Goal: Task Accomplishment & Management: Use online tool/utility

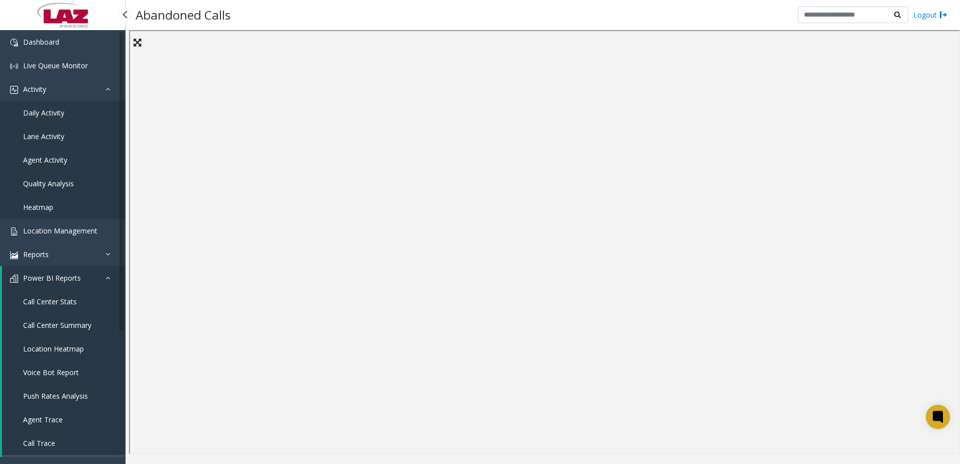
click at [56, 114] on span "Daily Activity" at bounding box center [43, 113] width 41 height 10
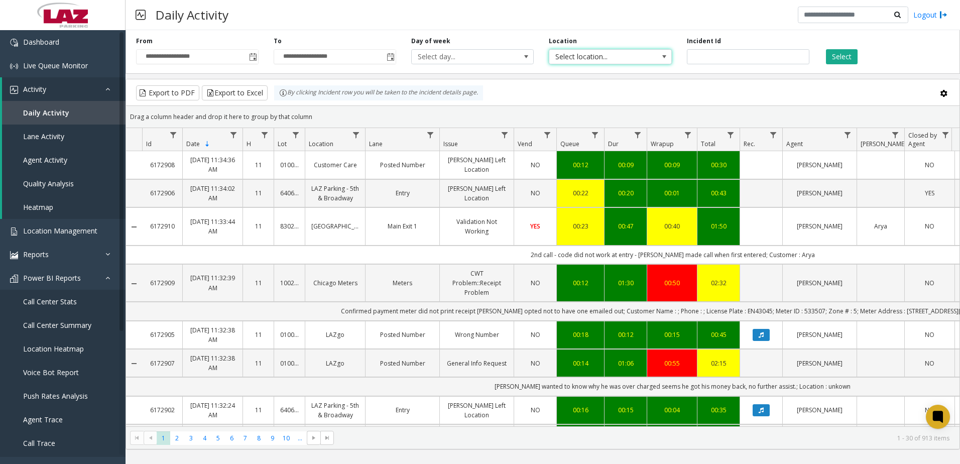
click at [617, 57] on span "Select location..." at bounding box center [597, 57] width 97 height 14
type input "******"
click at [655, 107] on li "100240 Chicago Meters" at bounding box center [609, 110] width 119 height 14
click at [842, 58] on button "Select" at bounding box center [842, 56] width 32 height 15
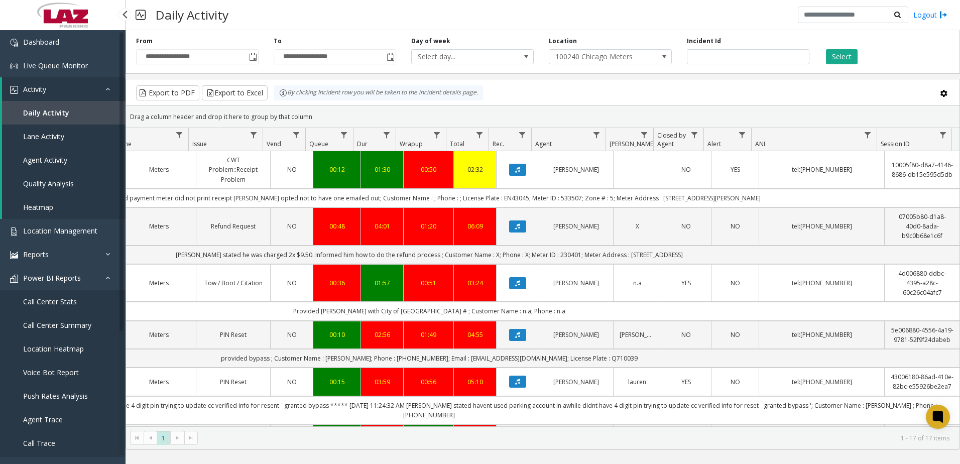
click at [36, 324] on span "Call Center Summary" at bounding box center [57, 325] width 68 height 10
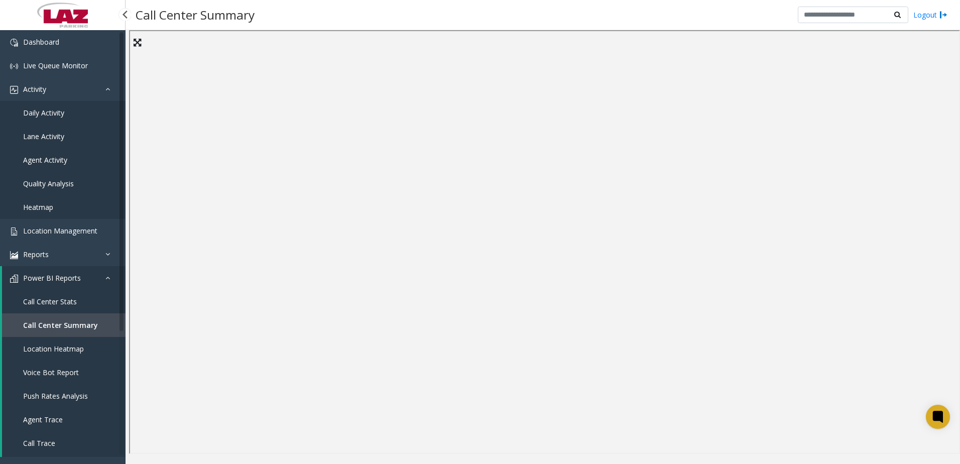
click at [53, 441] on span "Call Trace" at bounding box center [39, 443] width 32 height 10
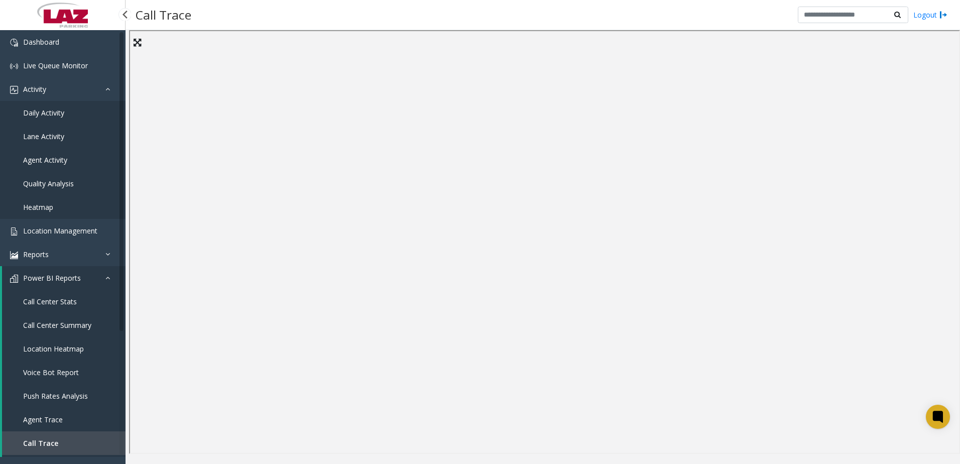
click at [54, 298] on span "Call Center Stats" at bounding box center [50, 302] width 54 height 10
click at [478, 6] on div "Call Center Stats Logout" at bounding box center [543, 15] width 834 height 30
click at [327, 24] on div "Call Center Stats Logout" at bounding box center [543, 15] width 834 height 30
click at [455, 18] on div "Call Center Stats Logout" at bounding box center [543, 15] width 834 height 30
click at [49, 112] on span "Daily Activity" at bounding box center [43, 113] width 41 height 10
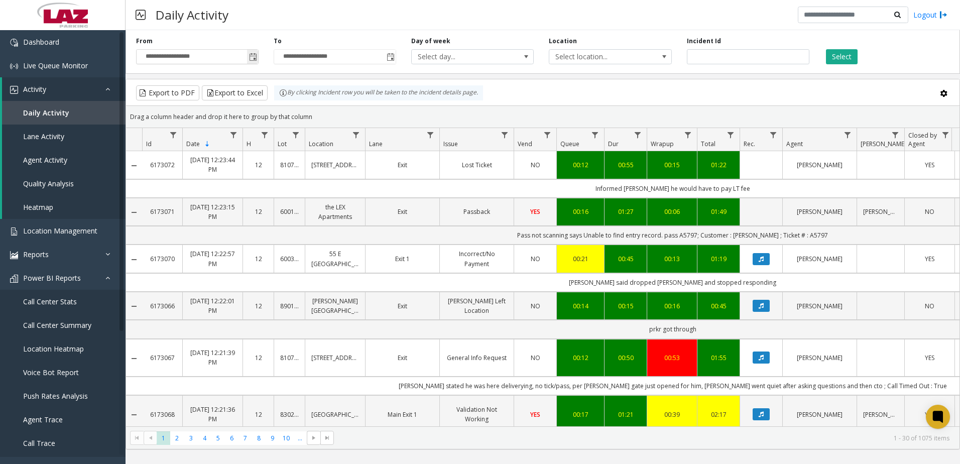
click at [253, 55] on span "Toggle popup" at bounding box center [253, 57] width 8 height 8
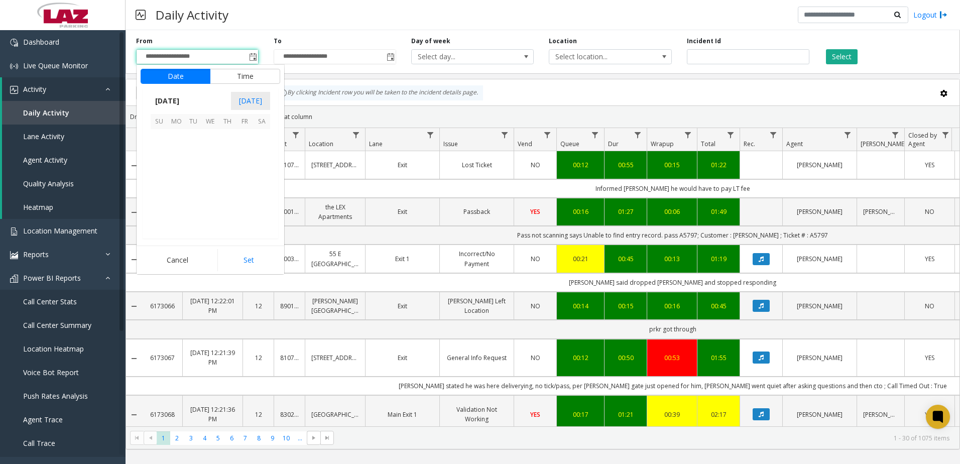
scroll to position [180198, 0]
click at [197, 187] on span "23" at bounding box center [193, 188] width 17 height 17
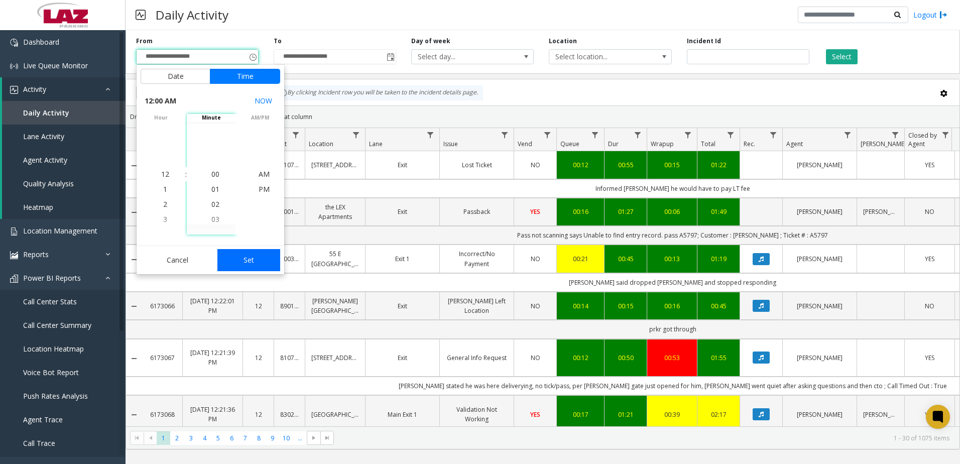
click at [239, 261] on button "Set" at bounding box center [248, 260] width 63 height 22
type input "**********"
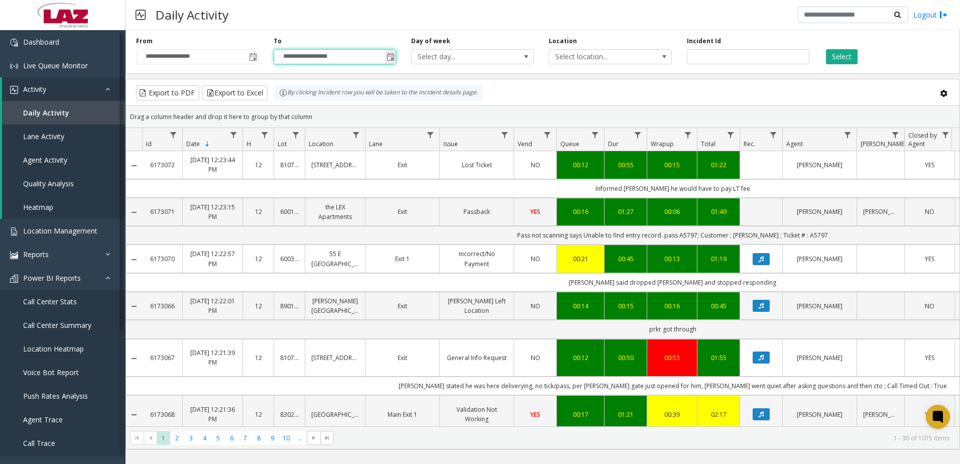
click at [384, 60] on input "**********" at bounding box center [335, 57] width 122 height 14
click at [388, 57] on span "Toggle popup" at bounding box center [391, 57] width 8 height 8
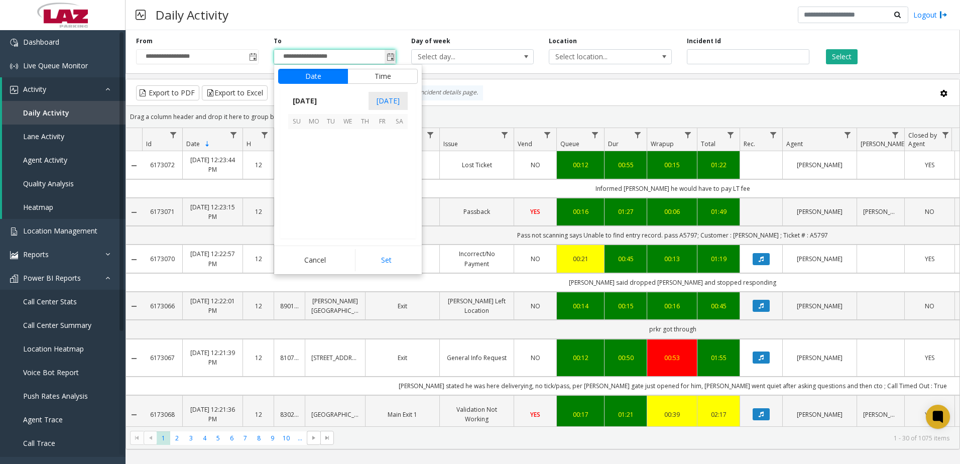
scroll to position [15, 0]
click at [334, 195] on span "23" at bounding box center [330, 188] width 17 height 17
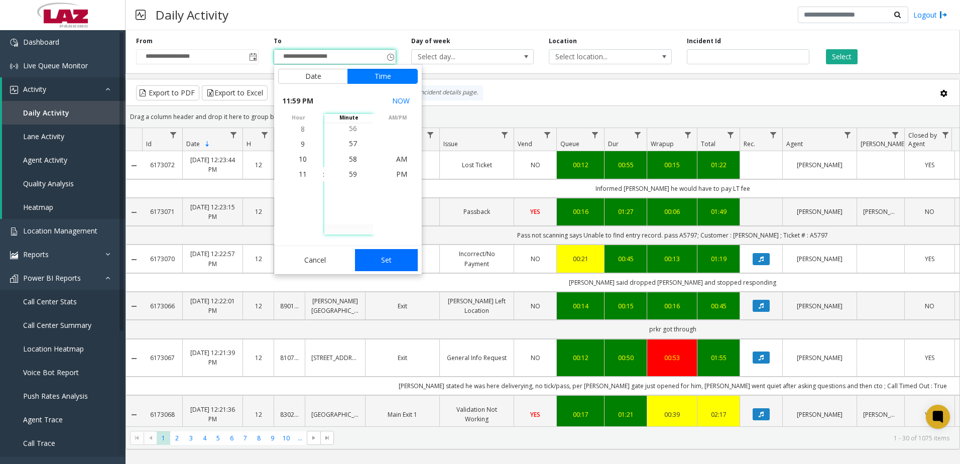
click at [384, 262] on button "Set" at bounding box center [386, 260] width 63 height 22
type input "**********"
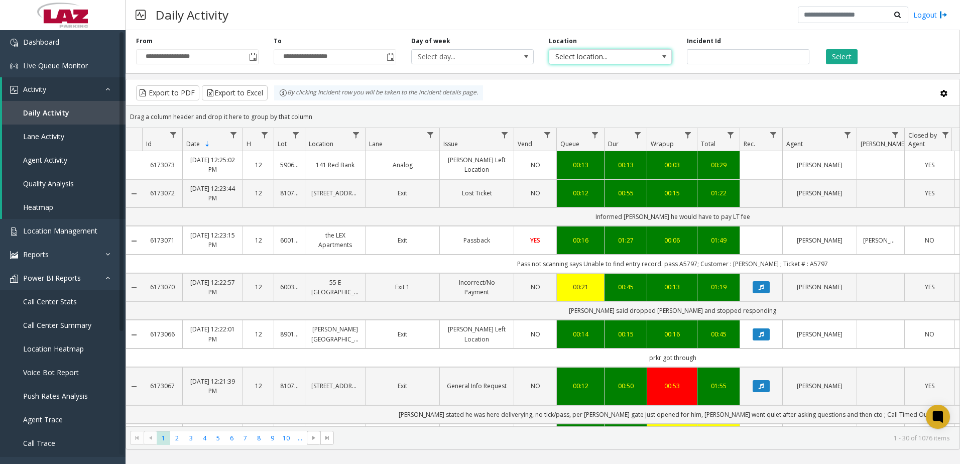
click at [567, 52] on span "Select location..." at bounding box center [597, 57] width 97 height 14
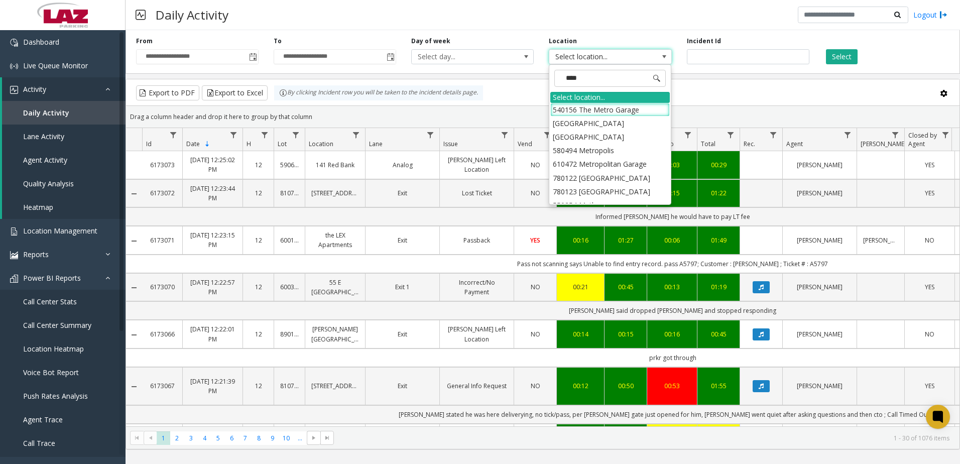
type input "*****"
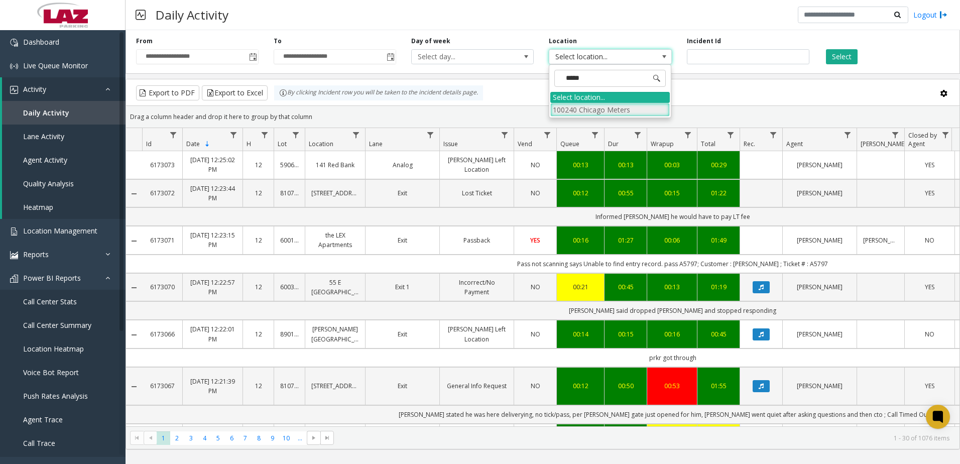
click at [563, 112] on li "100240 Chicago Meters" at bounding box center [609, 110] width 119 height 14
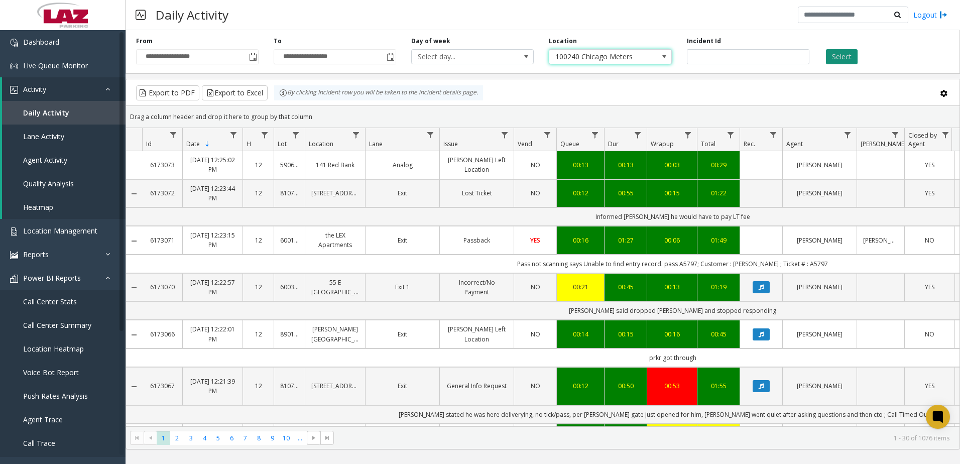
click at [842, 59] on button "Select" at bounding box center [842, 56] width 32 height 15
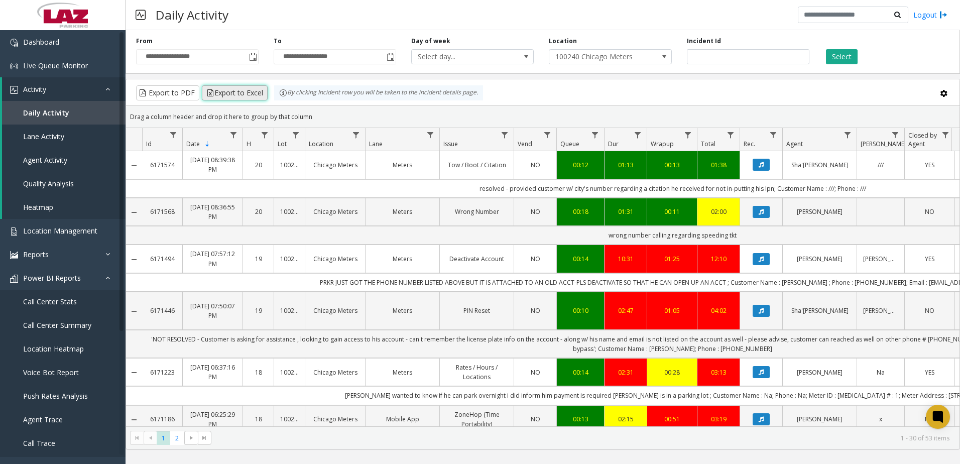
click at [210, 94] on button "Export to Excel" at bounding box center [235, 92] width 66 height 15
